Goal: Task Accomplishment & Management: Manage account settings

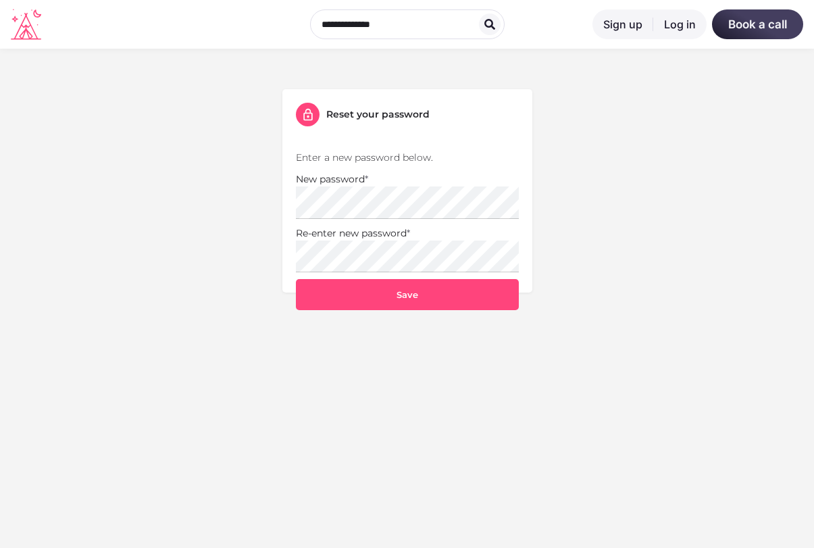
click at [346, 185] on label "New password *" at bounding box center [332, 179] width 72 height 15
click at [340, 156] on p "Enter a new password below." at bounding box center [407, 157] width 223 height 15
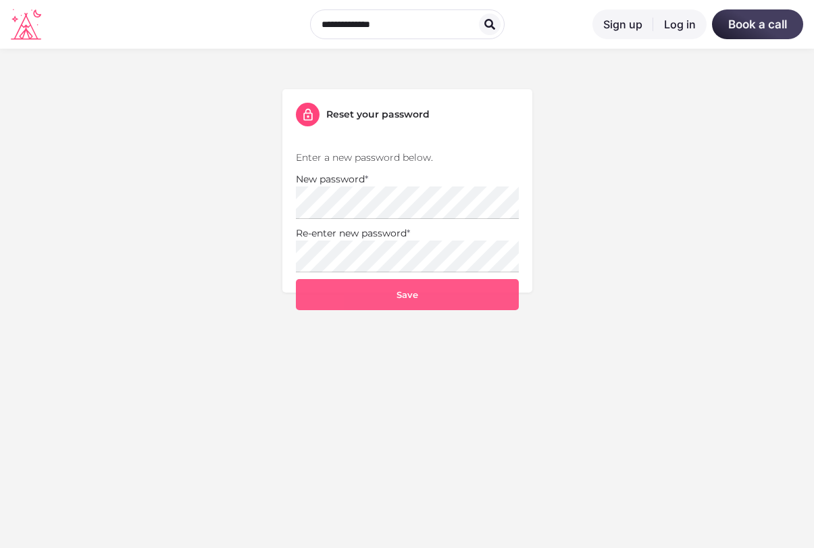
click at [409, 295] on button "Save" at bounding box center [407, 294] width 223 height 31
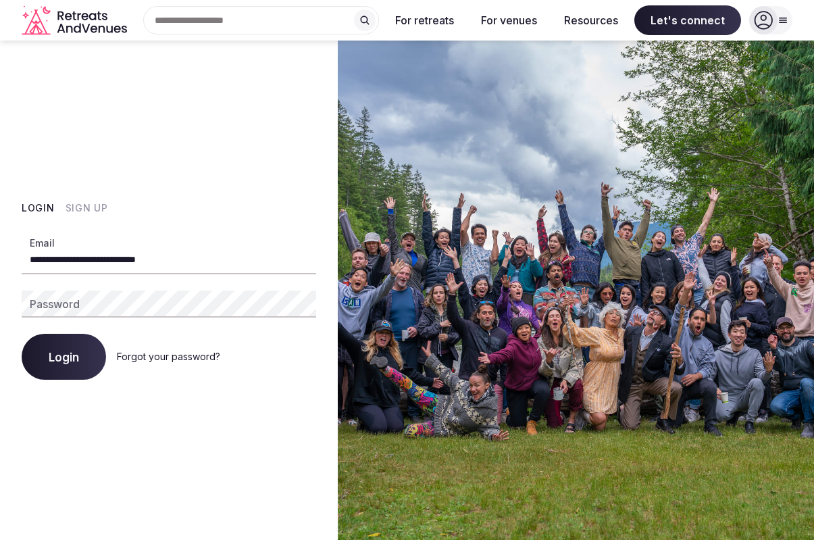
type input "**********"
click at [28, 358] on button "Login" at bounding box center [64, 357] width 84 height 46
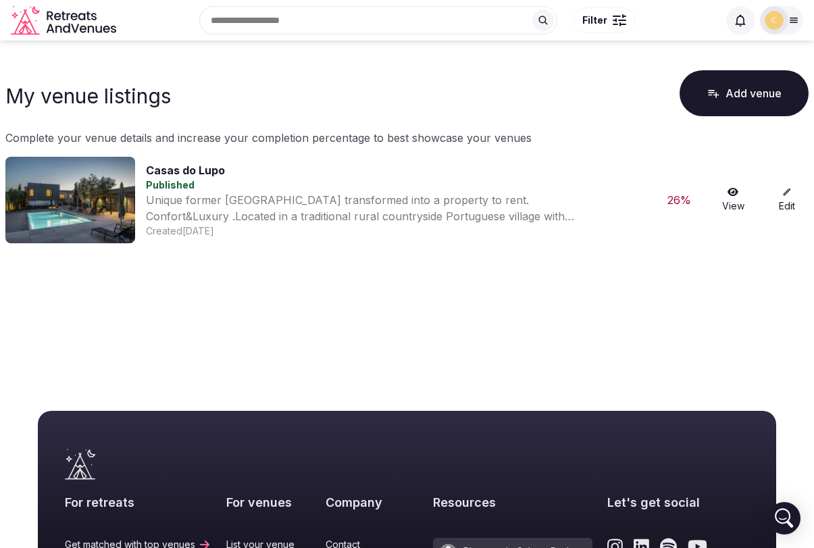
click at [782, 199] on link "Edit" at bounding box center [786, 200] width 43 height 26
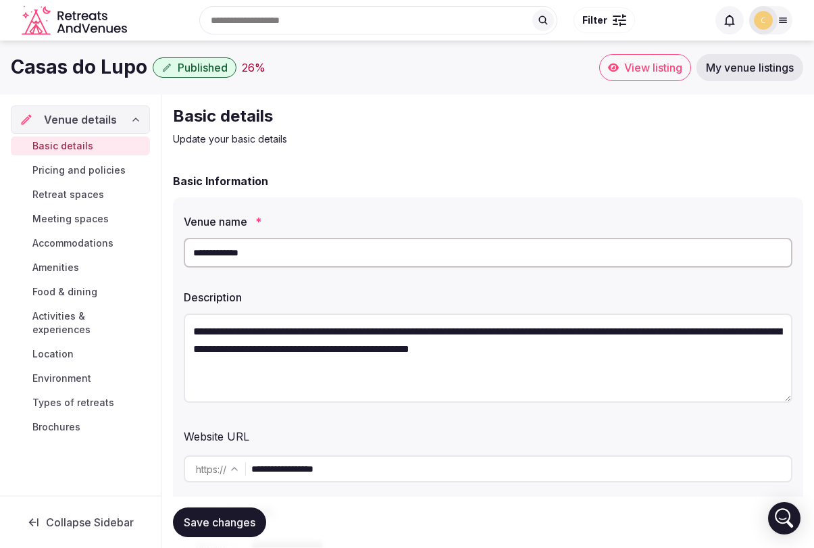
click at [530, 332] on textarea "**********" at bounding box center [488, 357] width 609 height 89
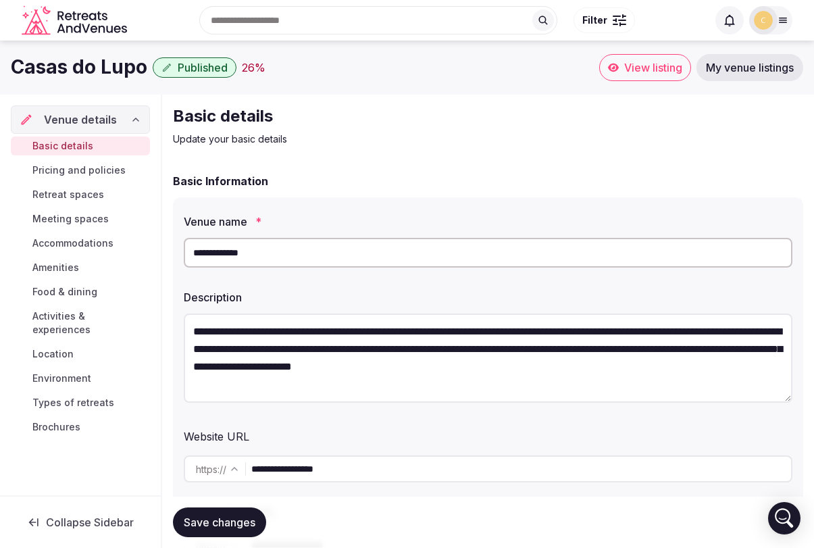
click at [631, 351] on textarea "**********" at bounding box center [488, 357] width 609 height 89
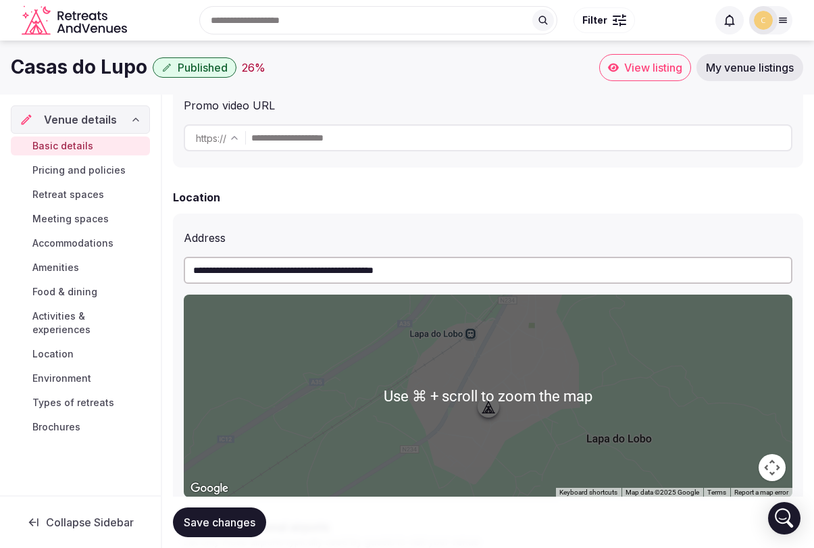
scroll to position [394, 0]
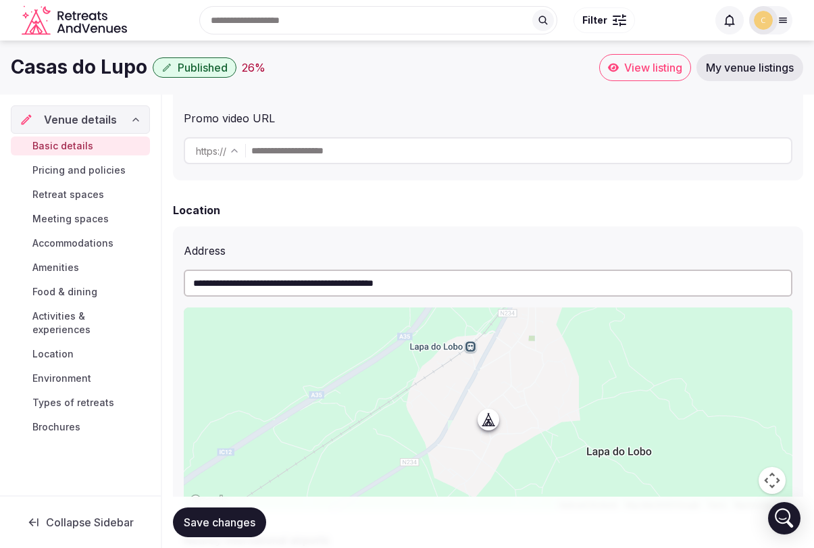
type textarea "**********"
drag, startPoint x: 453, startPoint y: 285, endPoint x: 238, endPoint y: 285, distance: 214.1
click at [238, 285] on input "**********" at bounding box center [488, 283] width 609 height 27
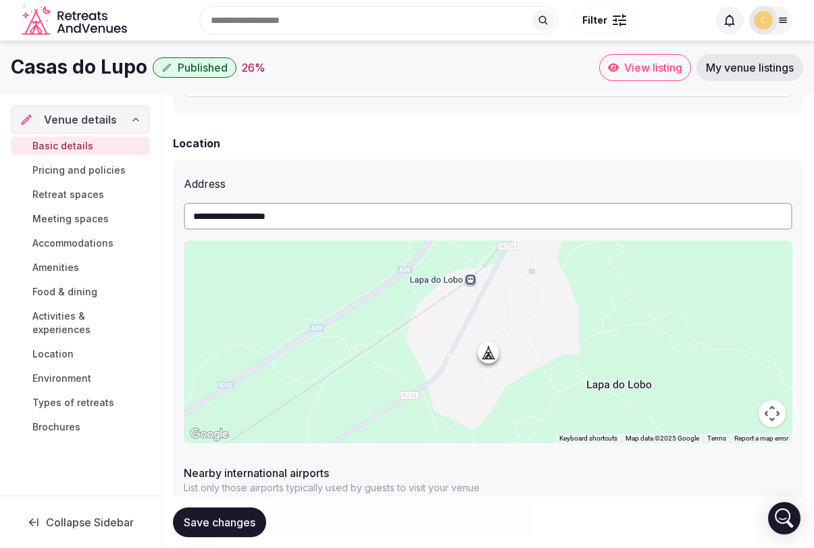
scroll to position [455, 0]
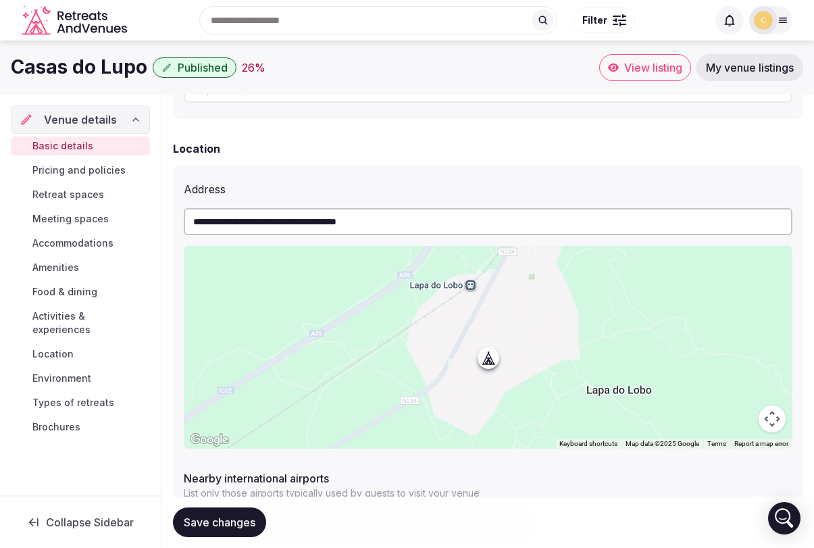
drag, startPoint x: 410, startPoint y: 228, endPoint x: 187, endPoint y: 215, distance: 223.3
click at [187, 215] on input "**********" at bounding box center [488, 221] width 609 height 27
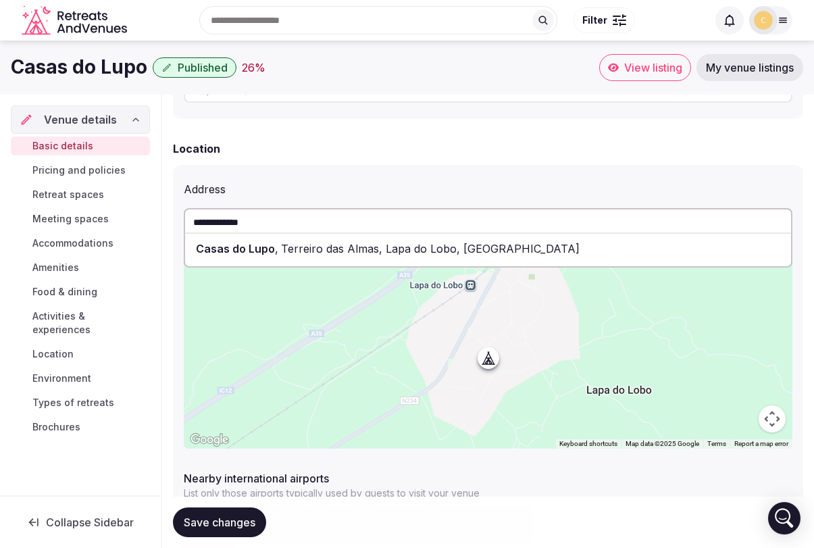
click at [263, 249] on span "Casas do Lupo" at bounding box center [235, 249] width 79 height 14
type input "**********"
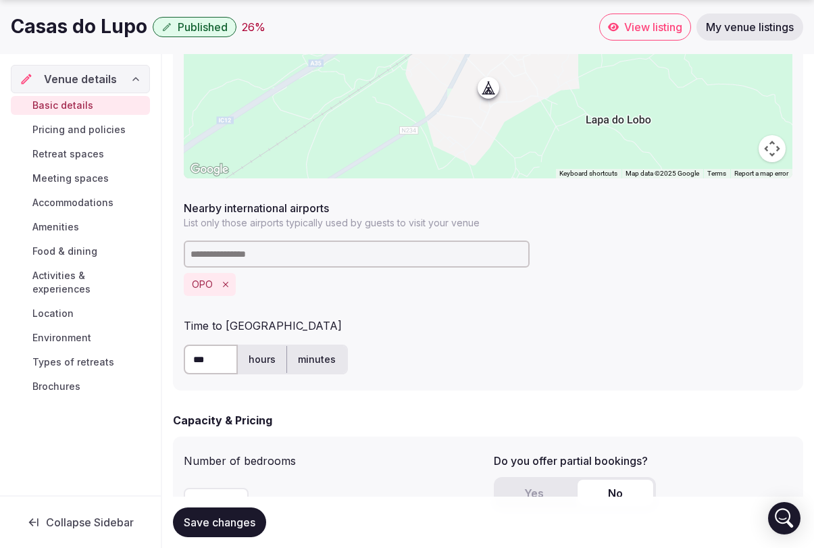
scroll to position [727, 0]
click at [302, 251] on input at bounding box center [357, 252] width 346 height 27
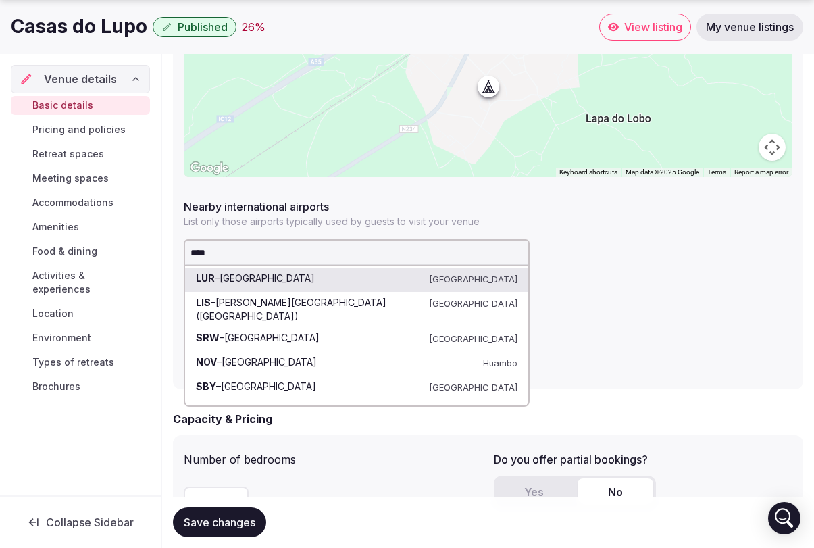
type input "******"
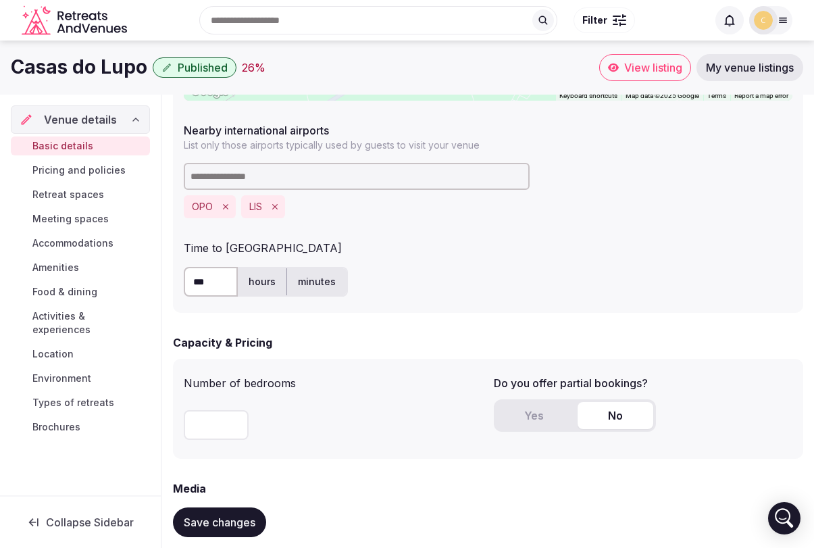
scroll to position [801, 0]
click at [365, 245] on div "Time to [GEOGRAPHIC_DATA]" at bounding box center [488, 247] width 609 height 22
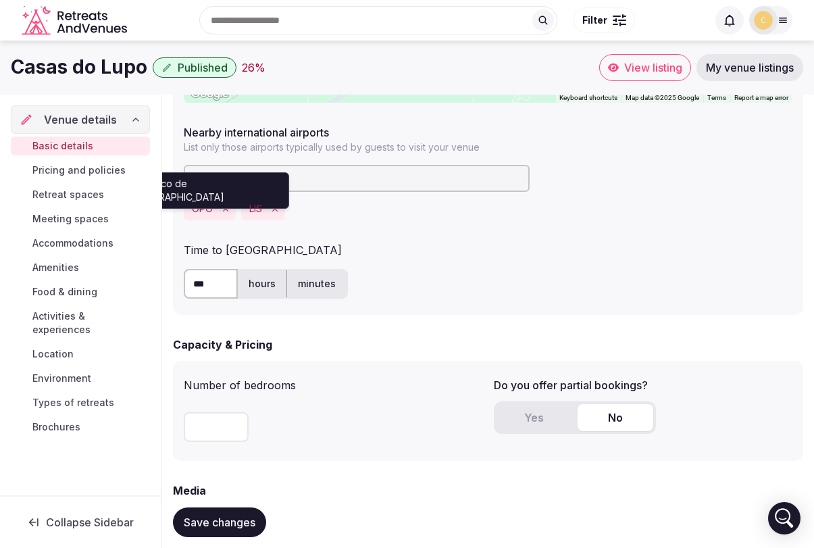
click at [202, 211] on button "OPO" at bounding box center [202, 209] width 21 height 14
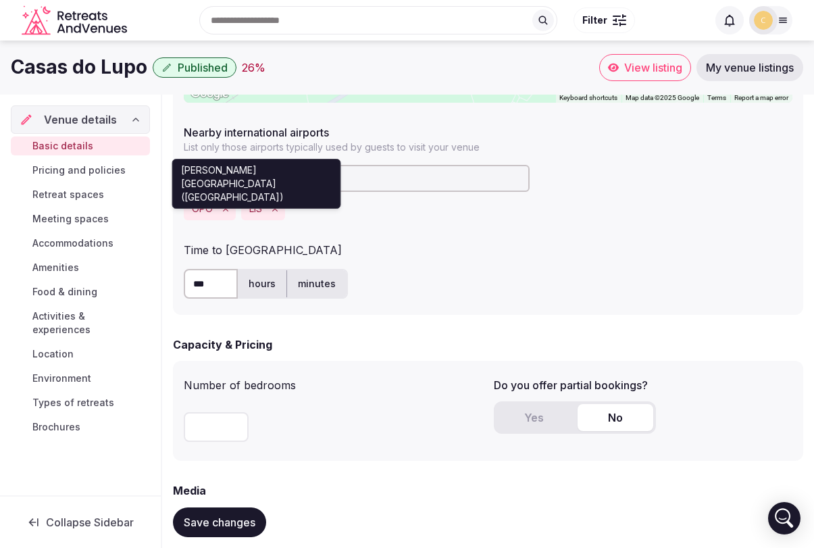
click at [259, 208] on button "LIS" at bounding box center [255, 209] width 13 height 14
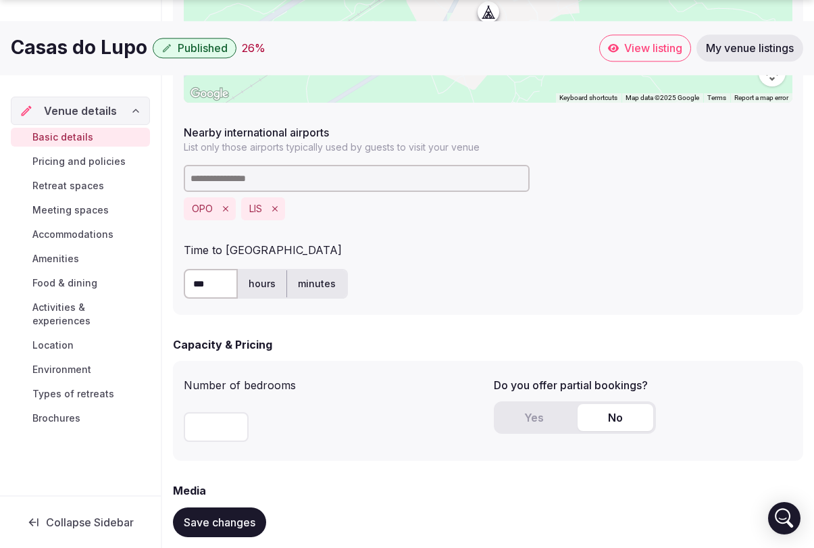
scroll to position [873, 0]
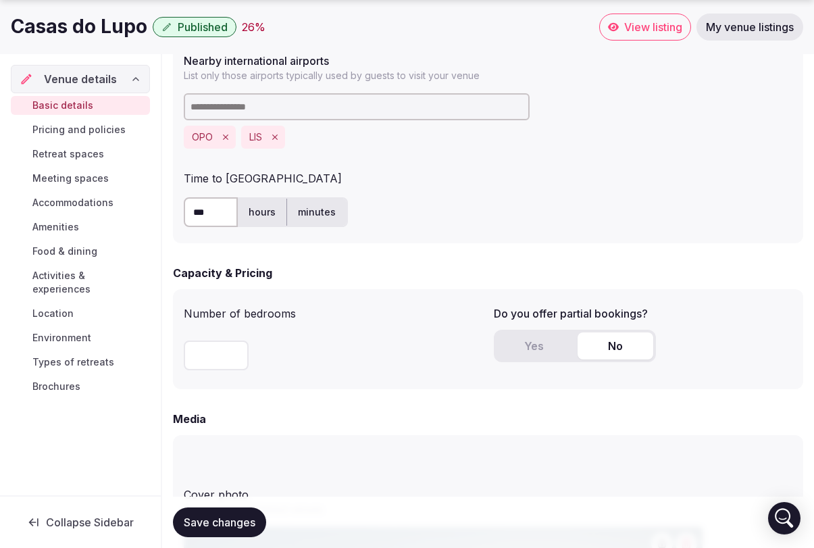
click at [322, 217] on label "minutes" at bounding box center [316, 212] width 59 height 35
click at [268, 205] on label "hours" at bounding box center [262, 212] width 49 height 35
drag, startPoint x: 206, startPoint y: 213, endPoint x: 184, endPoint y: 214, distance: 22.3
click at [184, 214] on input "***" at bounding box center [211, 212] width 54 height 30
type input "*"
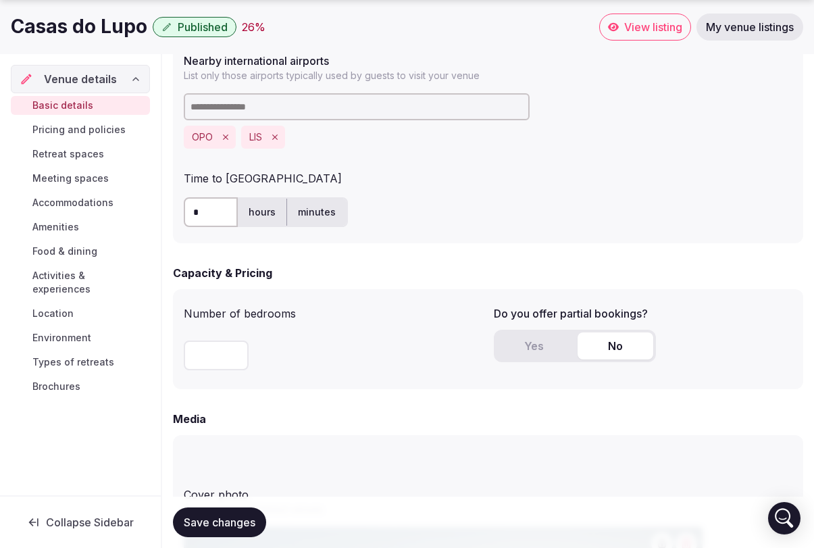
type input "*"
click at [418, 203] on div "* hours minutes" at bounding box center [488, 212] width 609 height 30
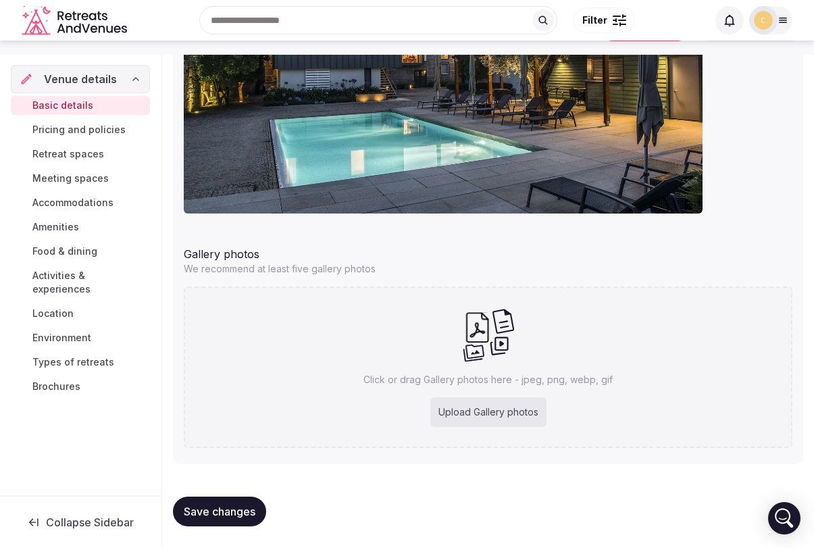
scroll to position [1478, 0]
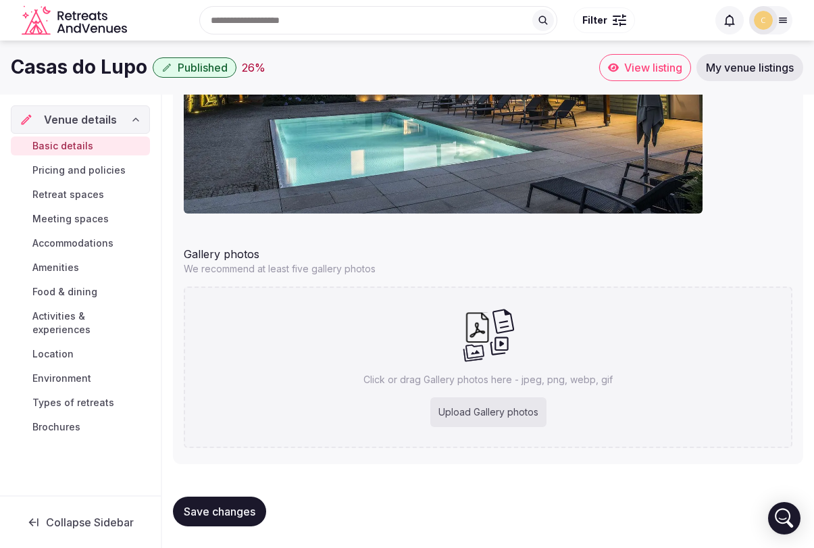
click at [480, 417] on div "Upload Gallery photos" at bounding box center [488, 412] width 116 height 30
type input "**********"
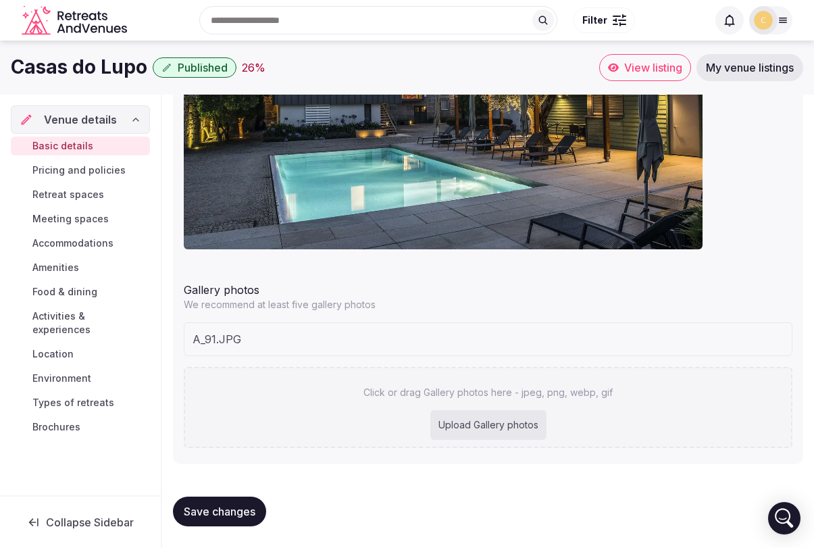
scroll to position [1442, 0]
click at [470, 425] on div "Upload Gallery photos" at bounding box center [488, 425] width 116 height 30
type input "**********"
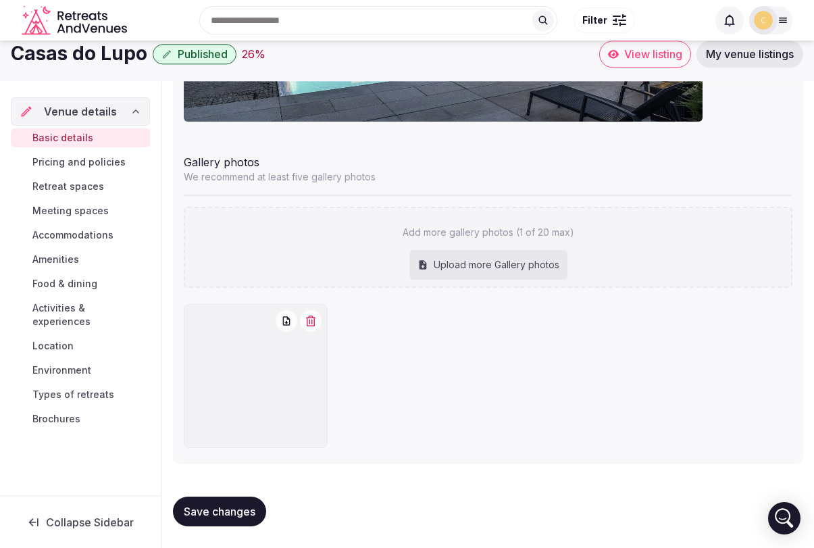
scroll to position [1570, 0]
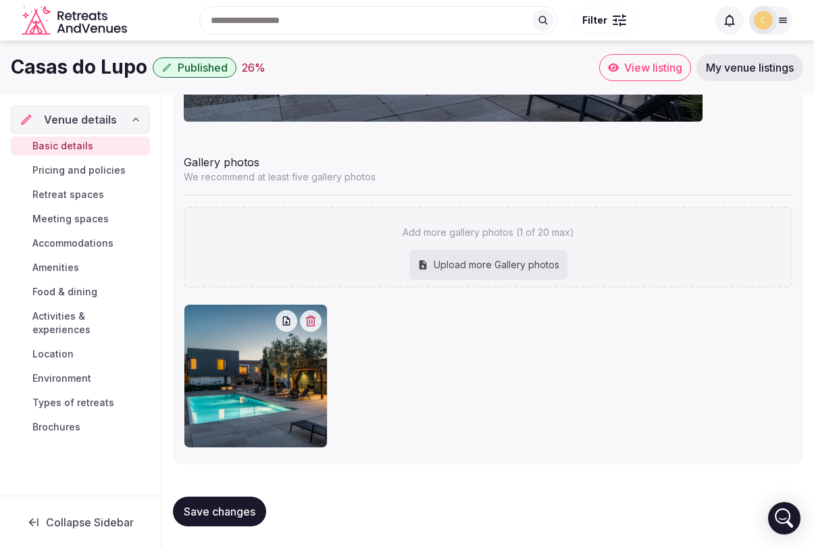
click at [91, 193] on span "Retreat spaces" at bounding box center [68, 195] width 72 height 14
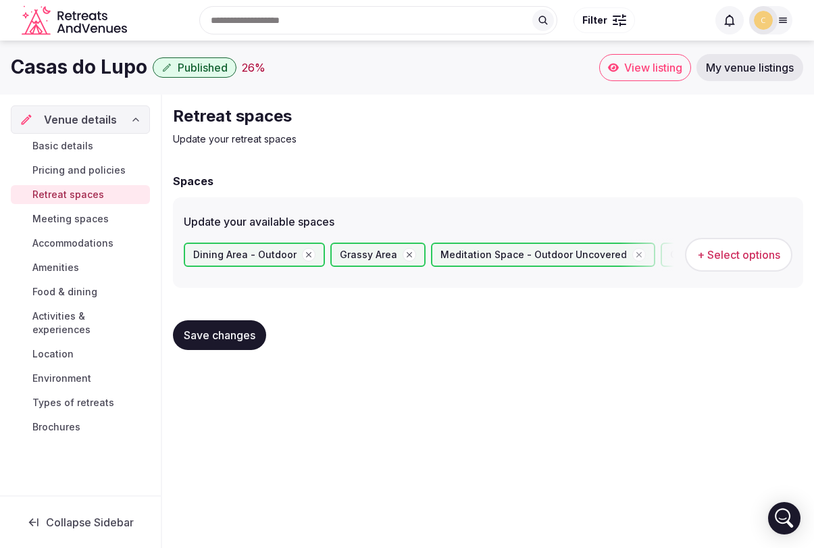
click at [72, 149] on span "Basic details" at bounding box center [62, 146] width 61 height 14
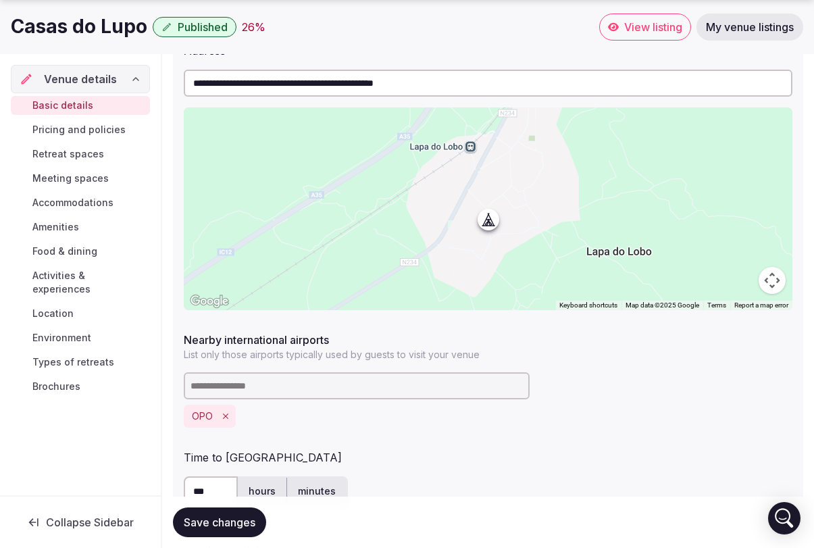
scroll to position [701, 0]
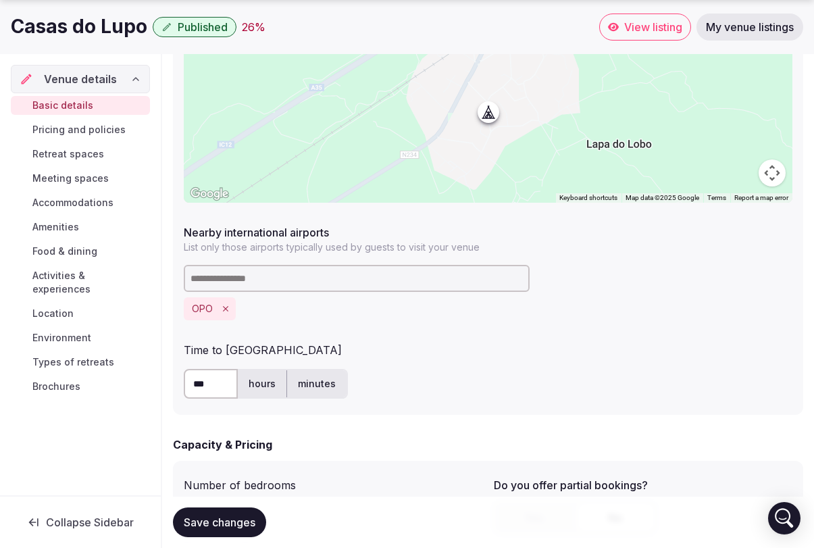
click at [325, 278] on input at bounding box center [357, 278] width 346 height 27
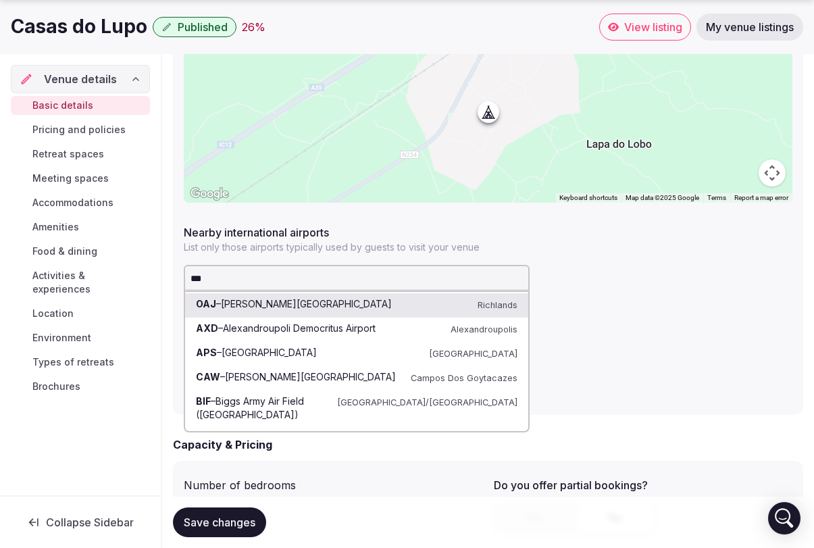
type input "****"
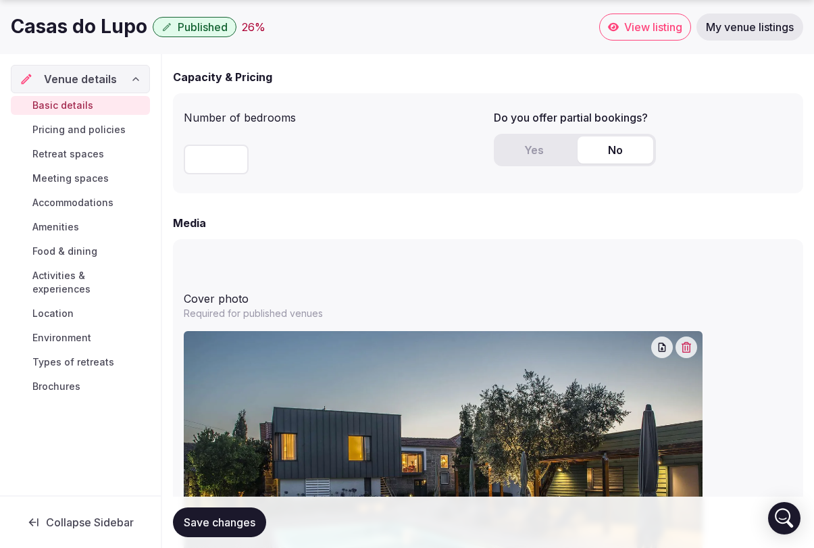
scroll to position [1077, 0]
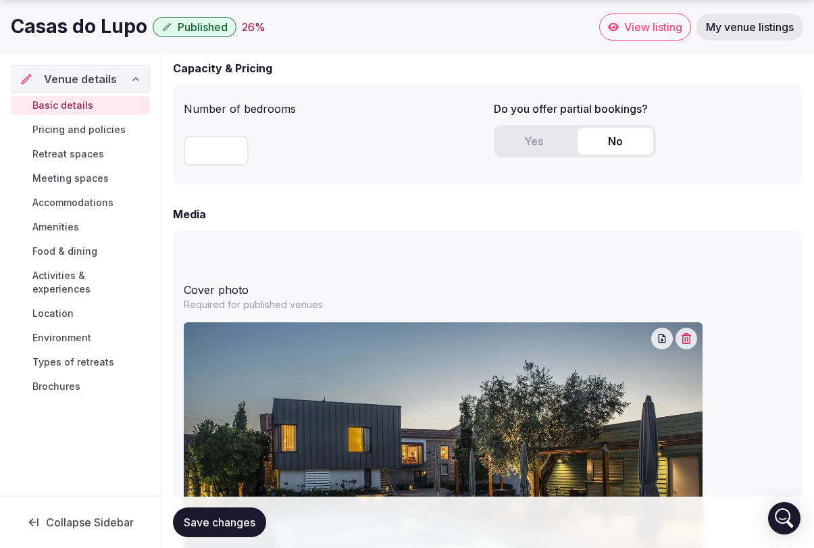
click at [225, 288] on div "Cover photo" at bounding box center [488, 287] width 609 height 22
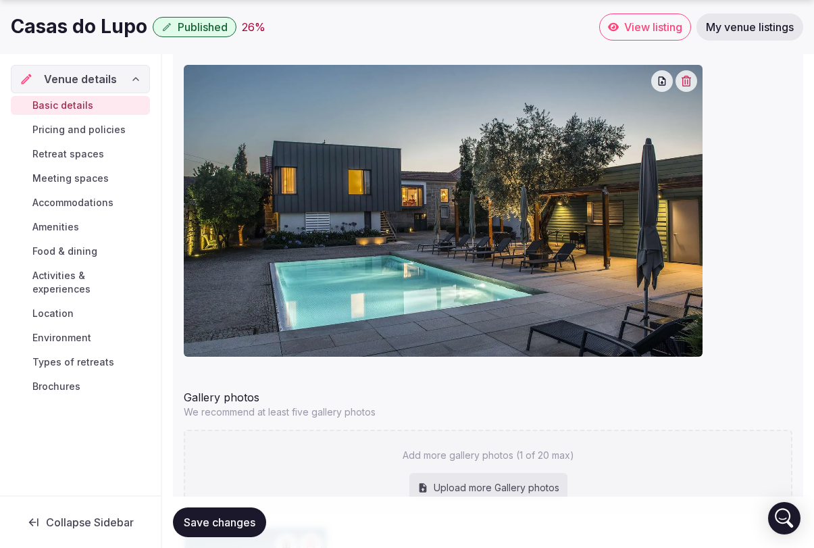
scroll to position [1338, 0]
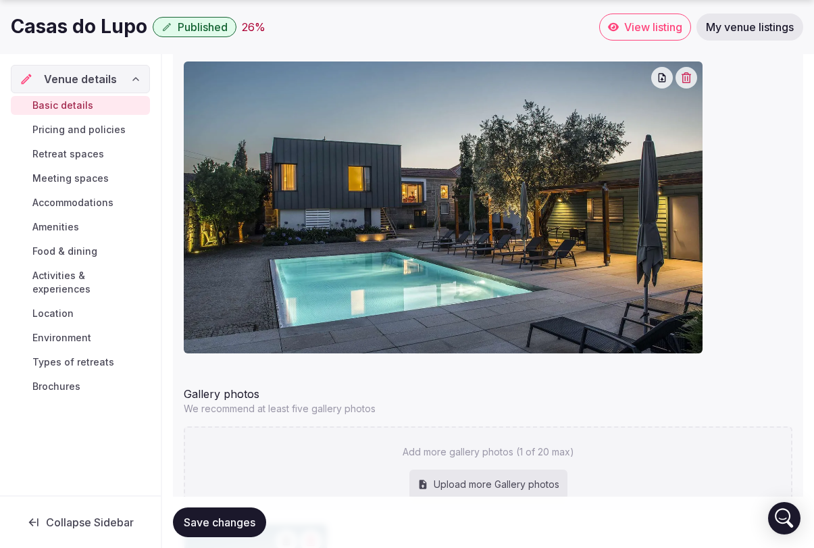
click at [261, 391] on div "Gallery photos" at bounding box center [488, 391] width 609 height 22
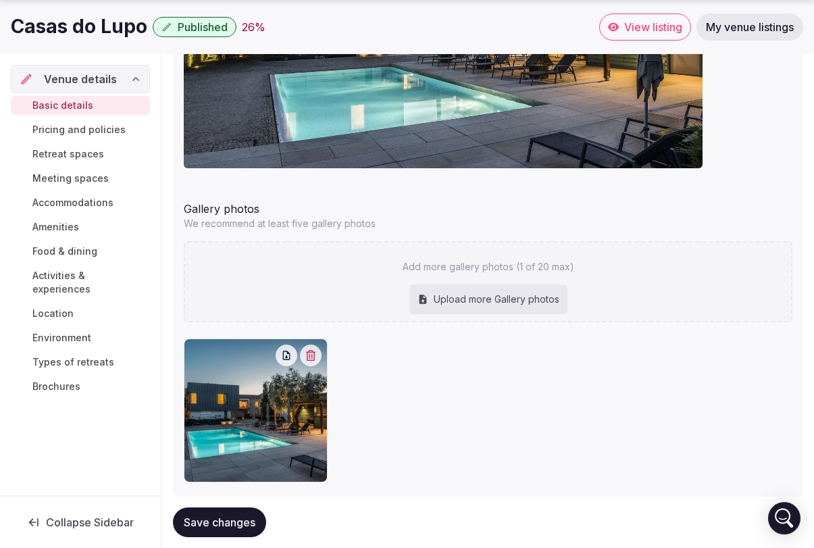
scroll to position [1555, 0]
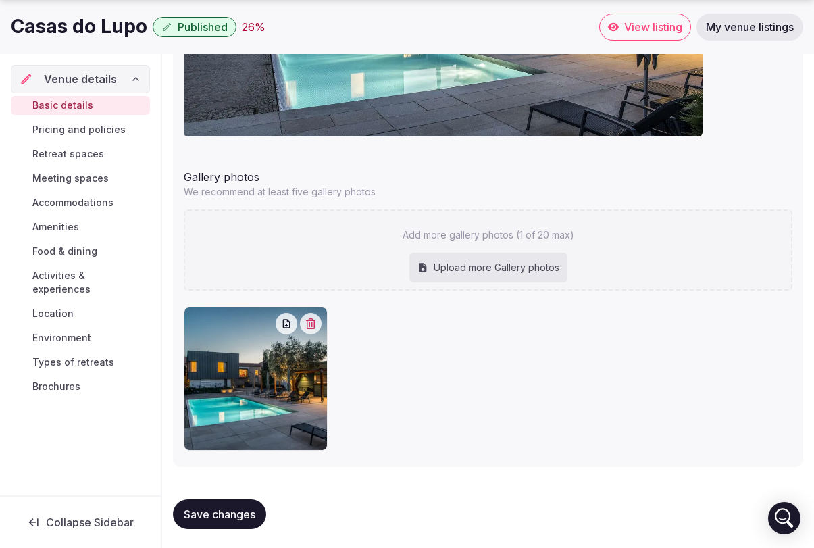
click at [317, 270] on div "Gallery photos We recommend at least five gallery photos Add more gallery photo…" at bounding box center [488, 309] width 609 height 292
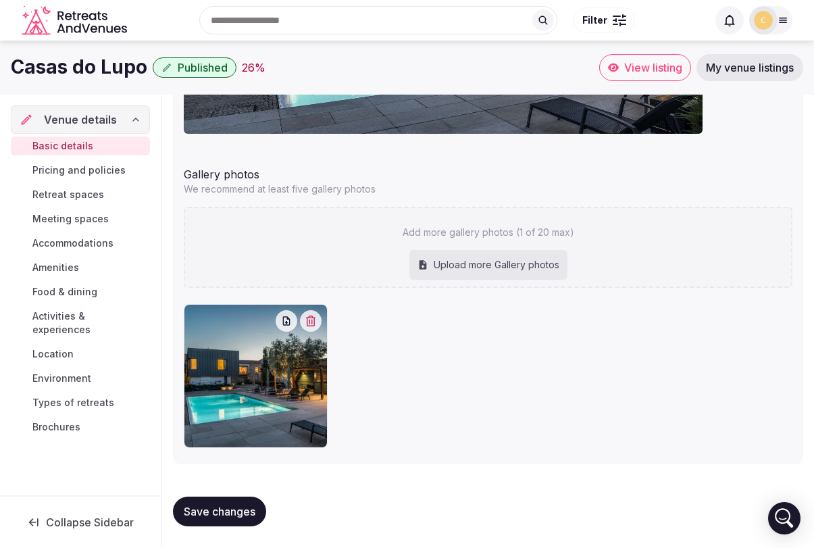
scroll to position [1558, 0]
click at [239, 170] on div "Gallery photos" at bounding box center [488, 172] width 609 height 22
click at [76, 148] on span "Basic details" at bounding box center [62, 146] width 61 height 14
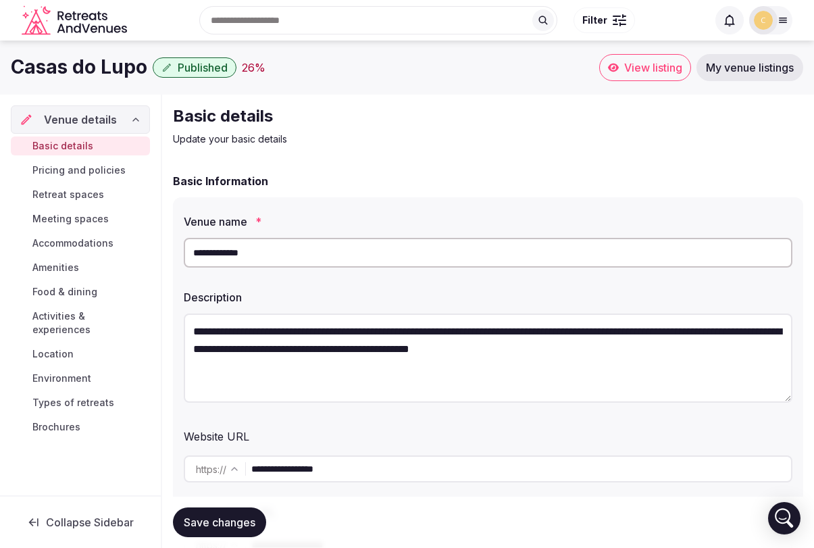
click at [72, 165] on span "Pricing and policies" at bounding box center [78, 170] width 93 height 14
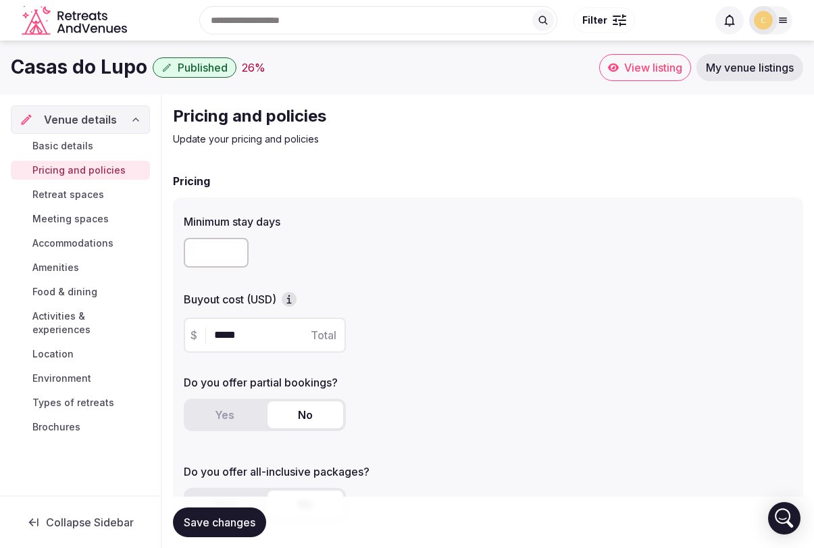
click at [70, 144] on span "Basic details" at bounding box center [62, 146] width 61 height 14
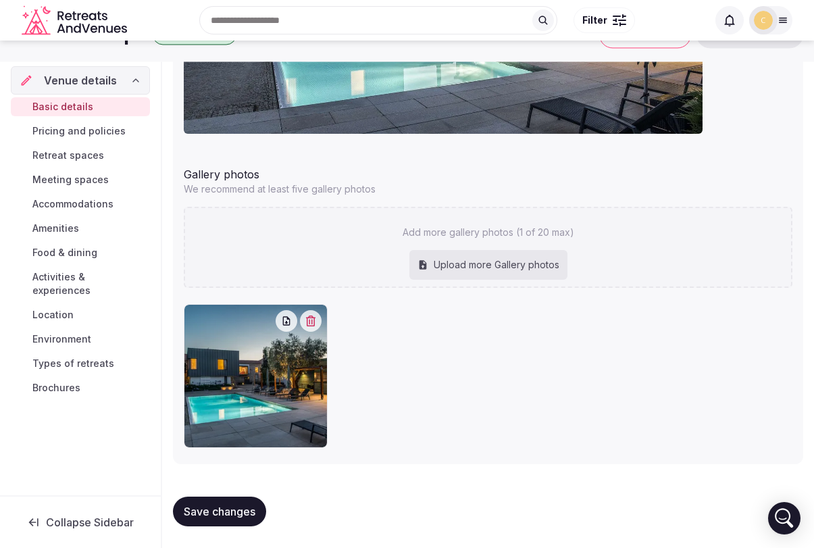
scroll to position [1558, 0]
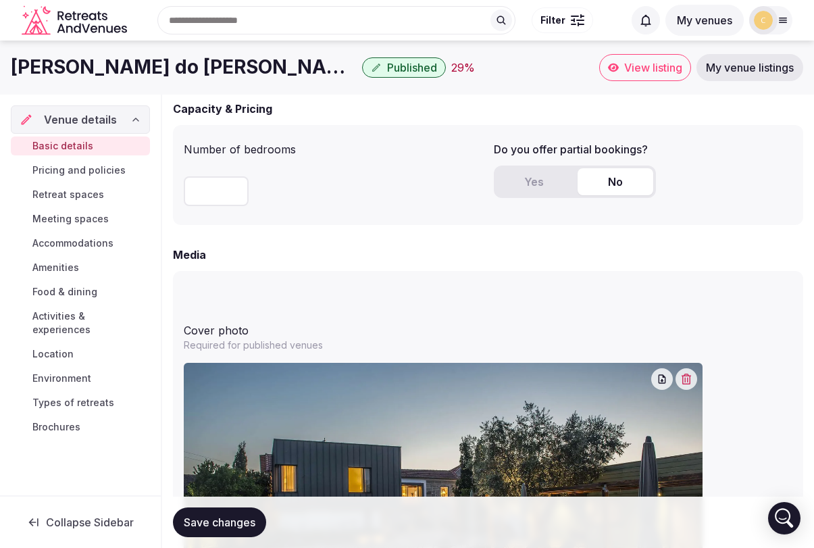
scroll to position [1036, 0]
click at [105, 173] on span "Pricing and policies" at bounding box center [78, 170] width 93 height 14
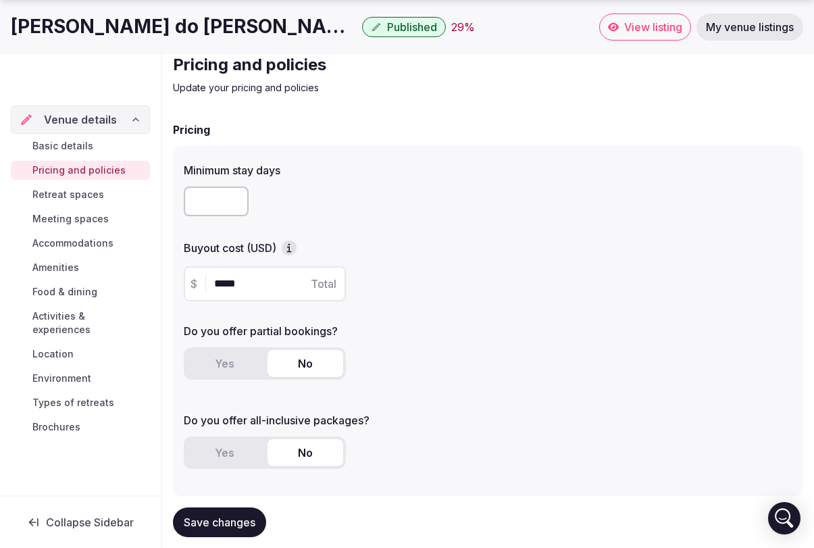
scroll to position [58, 0]
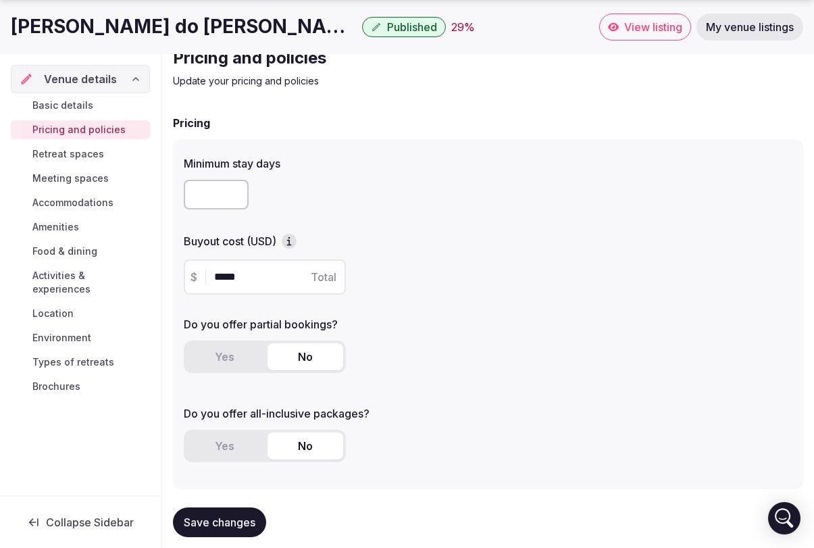
click at [290, 242] on icon "button" at bounding box center [289, 242] width 2 height 5
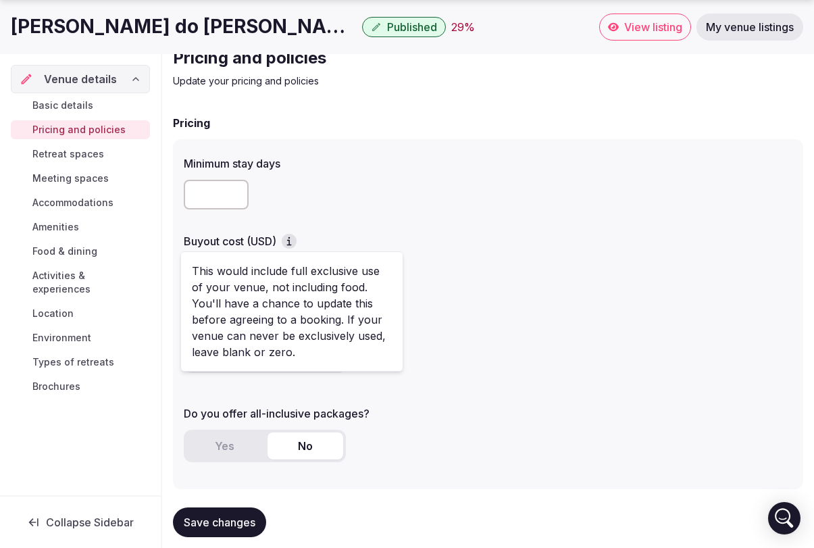
click at [290, 242] on icon "button" at bounding box center [289, 242] width 2 height 5
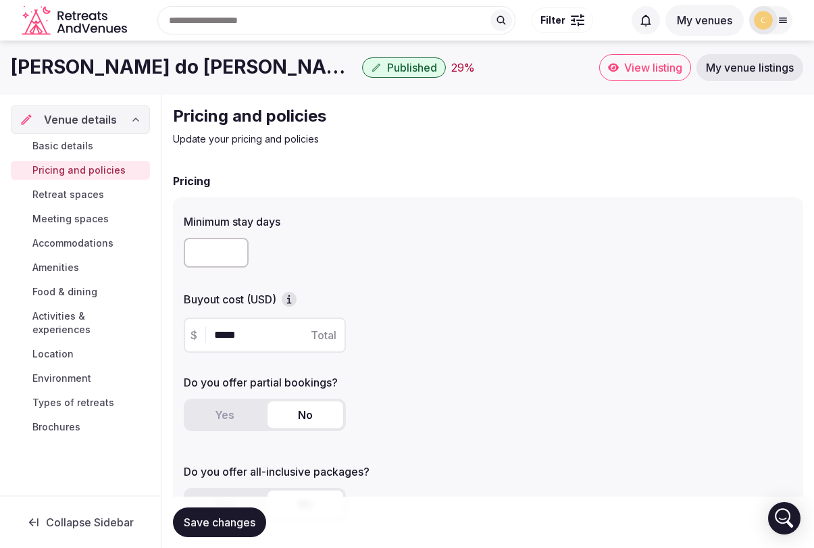
scroll to position [0, 0]
click at [64, 143] on span "Basic details" at bounding box center [62, 146] width 61 height 14
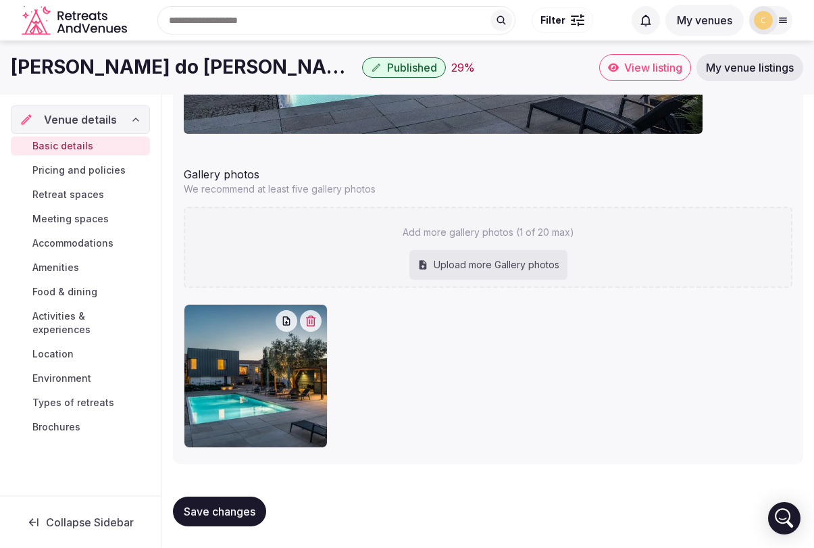
scroll to position [1558, 0]
click at [764, 18] on img at bounding box center [763, 20] width 19 height 19
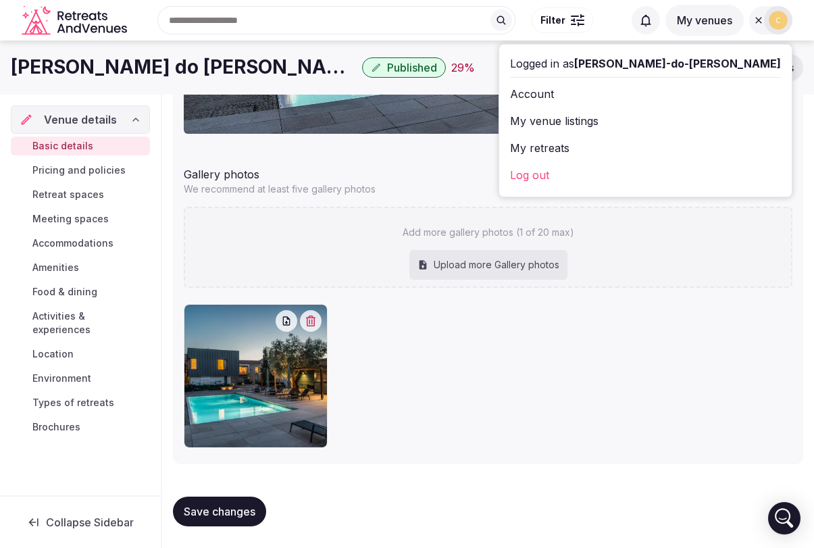
click at [671, 98] on link "Account" at bounding box center [645, 94] width 271 height 22
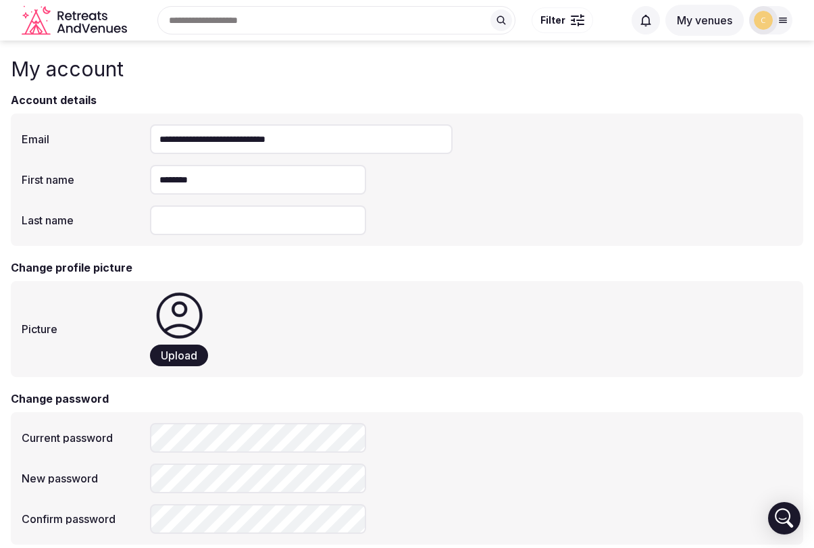
click at [226, 219] on input "Last name" at bounding box center [258, 220] width 216 height 30
type input "******"
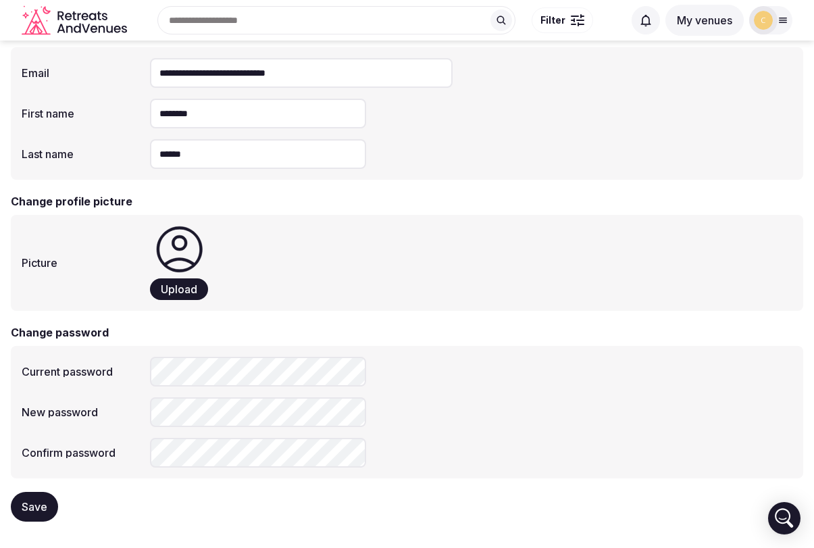
scroll to position [49, 0]
